Goal: Information Seeking & Learning: Check status

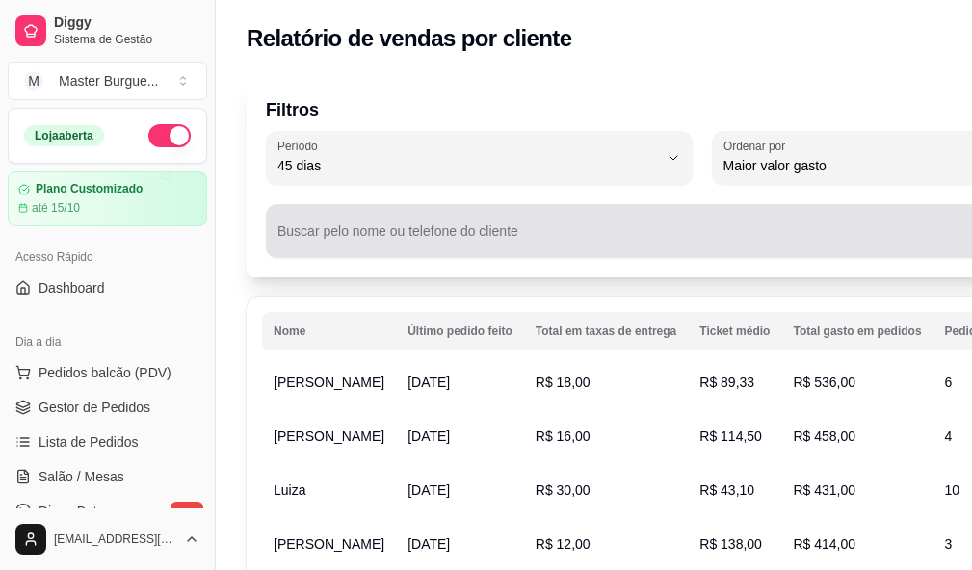
select select "45"
select select "HIGHEST_TOTAL_SPENT_WITH_ORDERS"
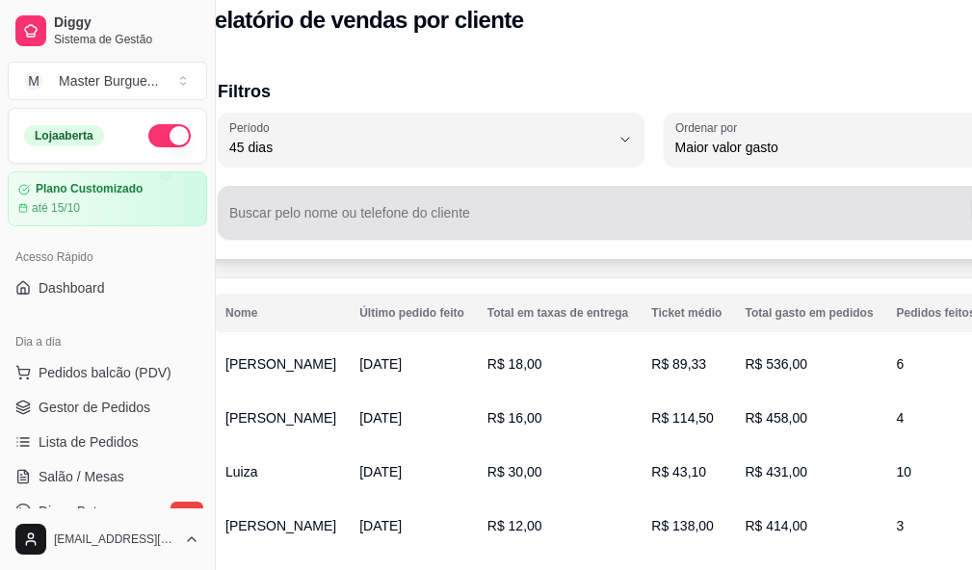
scroll to position [482, 0]
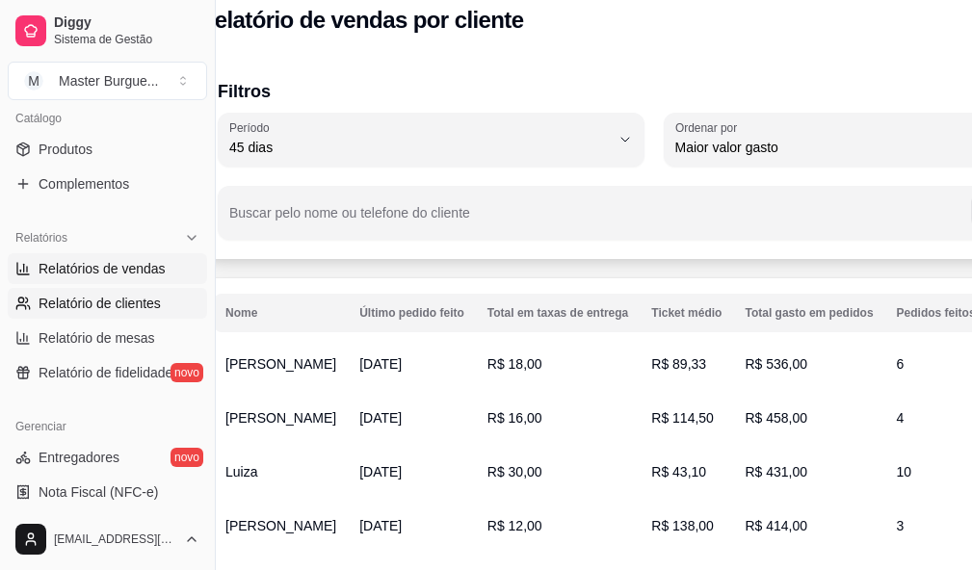
click at [141, 271] on span "Relatórios de vendas" at bounding box center [102, 268] width 127 height 19
select select "ALL"
select select "0"
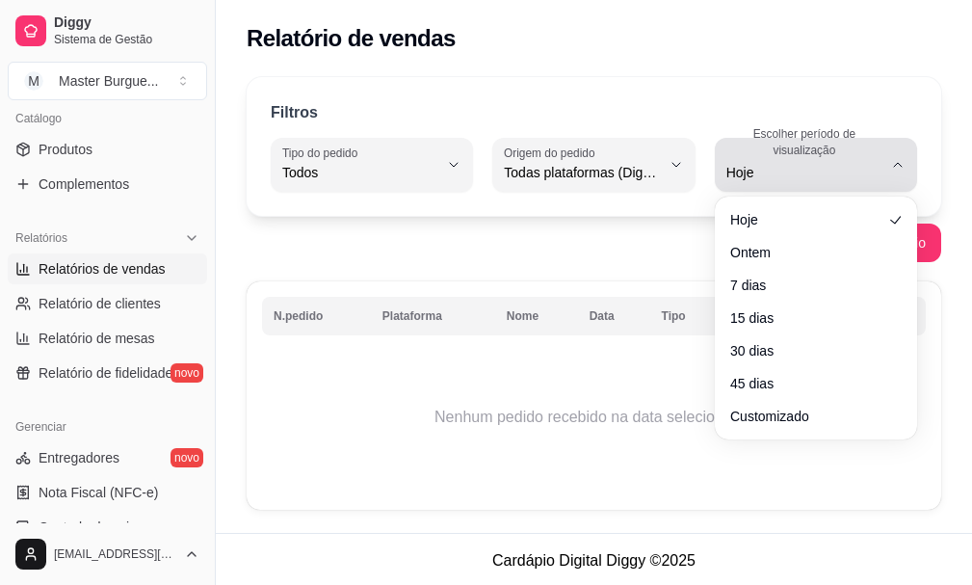
click at [904, 179] on button "Escolher período de visualização Hoje" at bounding box center [816, 165] width 202 height 54
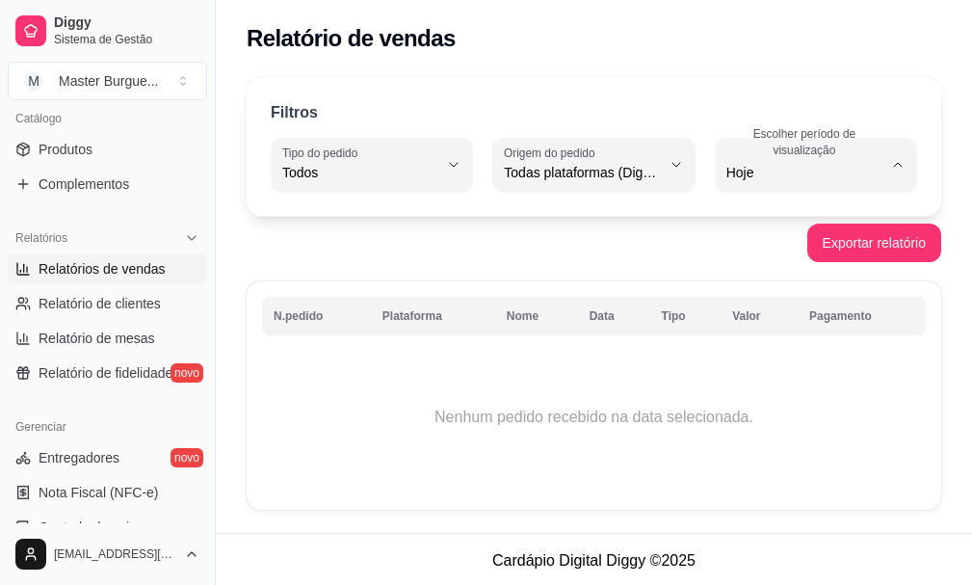
click at [763, 247] on span "Ontem" at bounding box center [806, 250] width 146 height 18
type input "1"
select select "1"
